Goal: Information Seeking & Learning: Learn about a topic

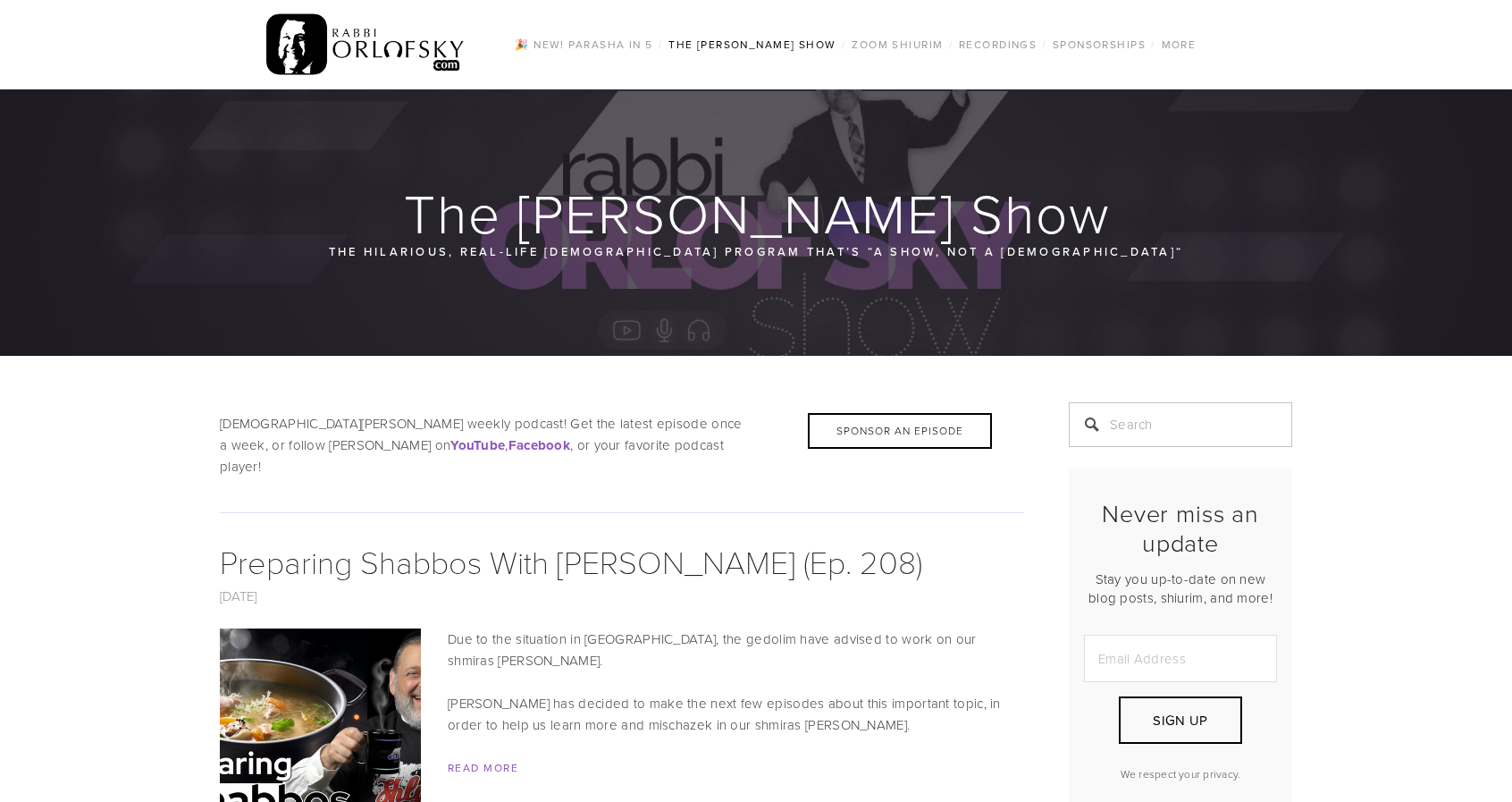
scroll to position [10733, 0]
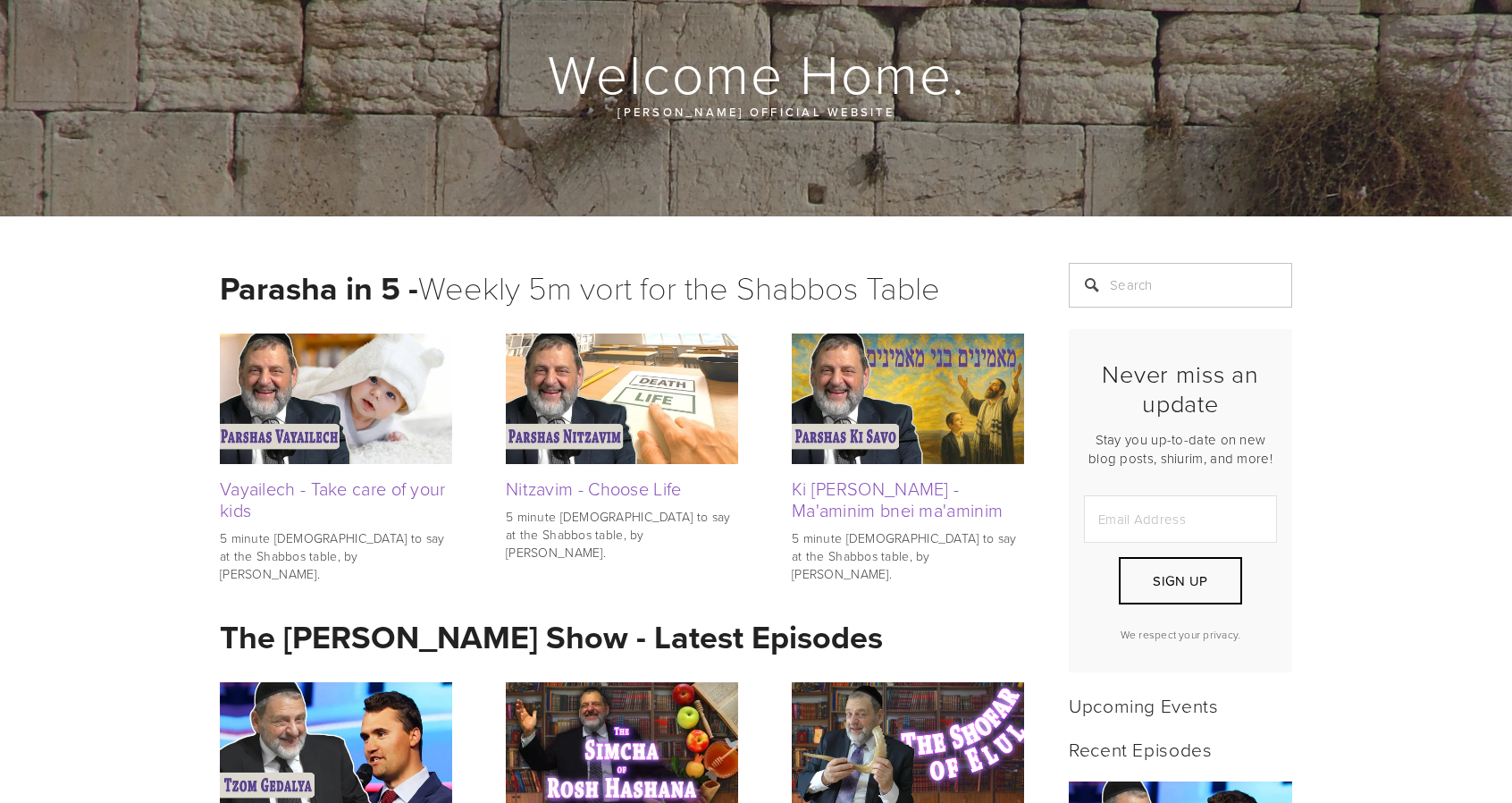
scroll to position [306, 0]
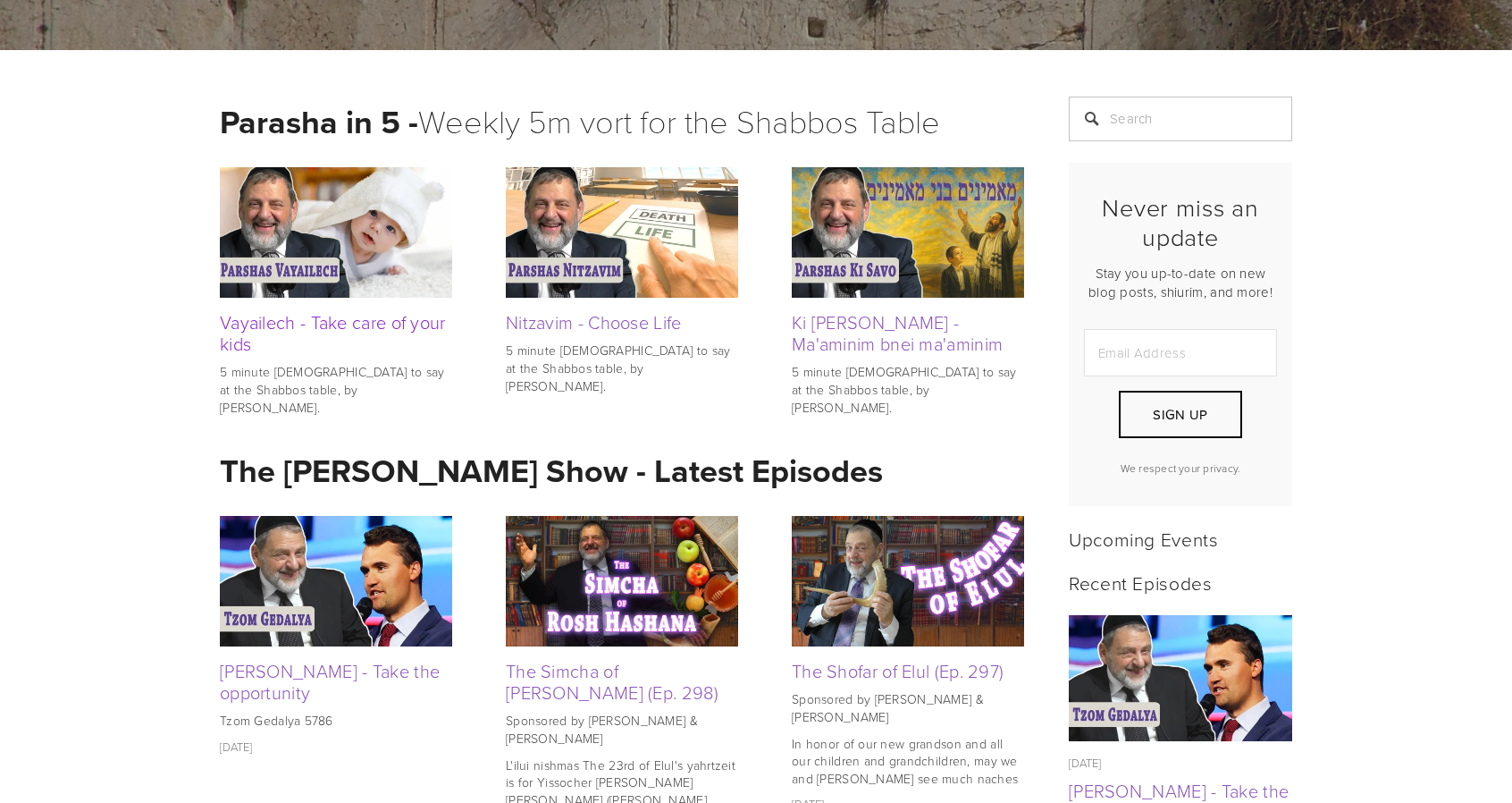
click at [239, 334] on link "Vayailech - Take care of your kids" at bounding box center [332, 332] width 226 height 46
